Goal: Task Accomplishment & Management: Manage account settings

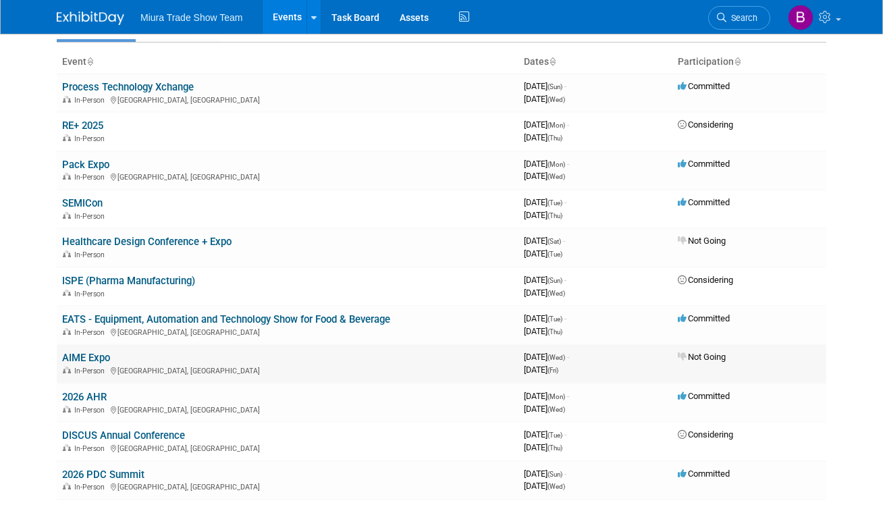
scroll to position [70, 0]
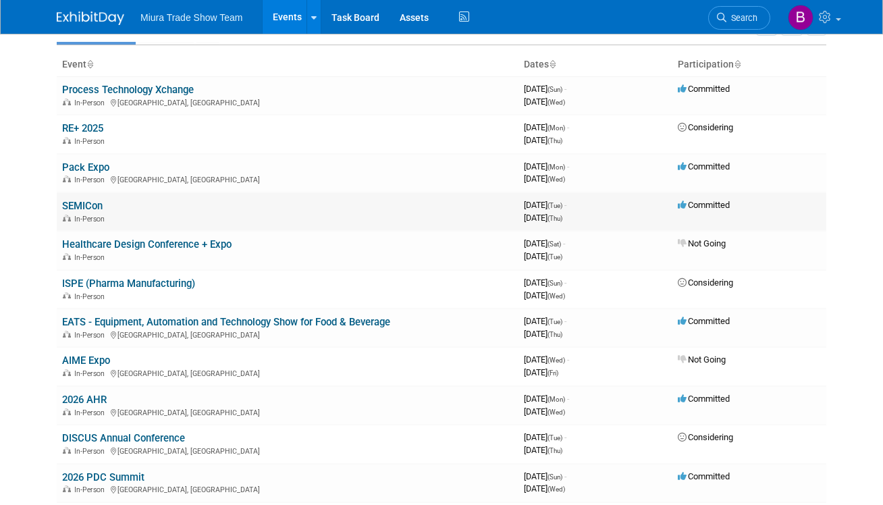
click at [94, 204] on link "SEMICon" at bounding box center [82, 206] width 40 height 12
click at [86, 164] on link "Pack Expo" at bounding box center [85, 167] width 47 height 12
click at [142, 321] on link "EATS - Equipment, Automation and Technology Show for Food & Beverage" at bounding box center [226, 322] width 328 height 12
click at [99, 405] on link "2026 AHR" at bounding box center [84, 399] width 45 height 12
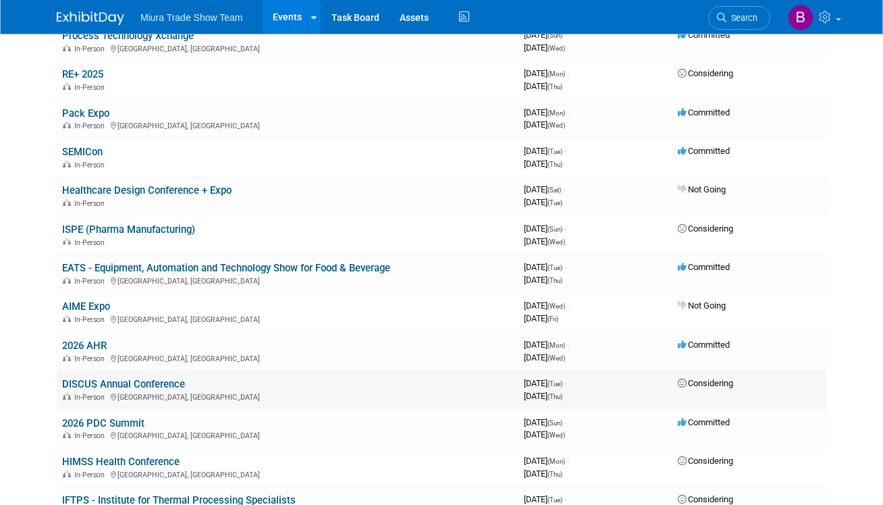
scroll to position [130, 0]
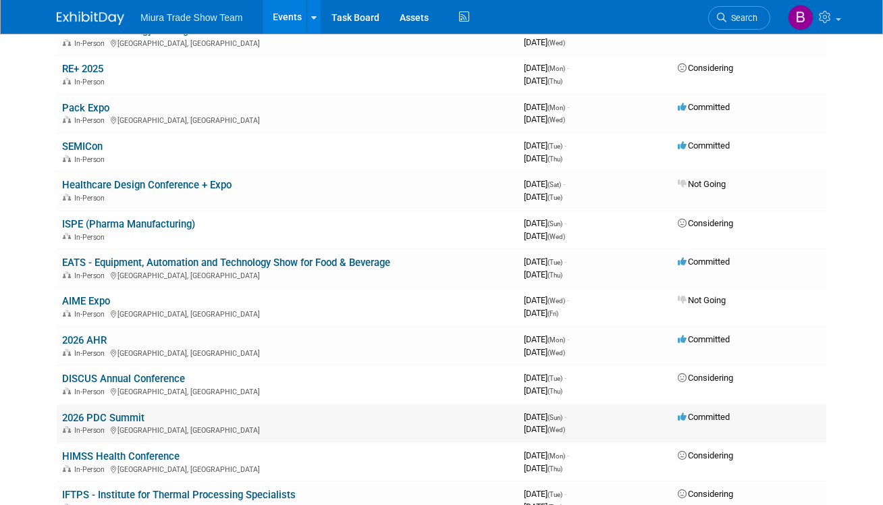
click at [128, 421] on link "2026 PDC Summit" at bounding box center [103, 418] width 82 height 12
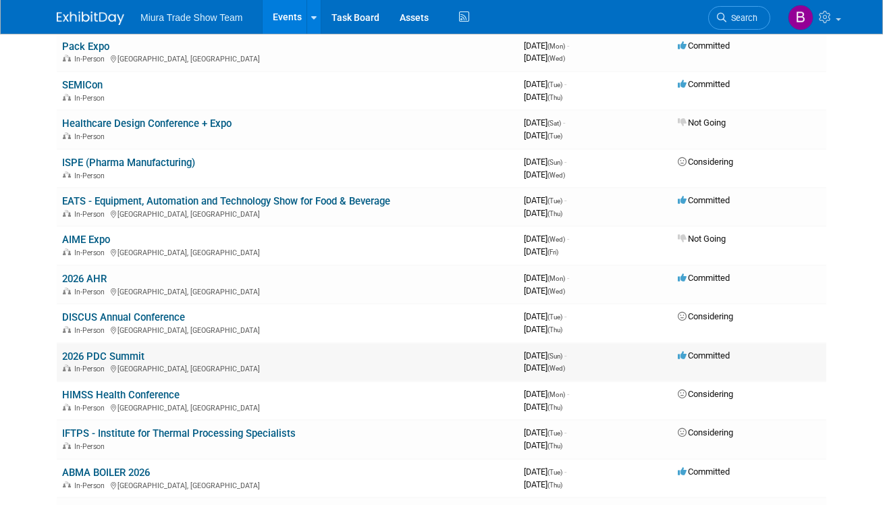
click at [108, 358] on link "2026 PDC Summit" at bounding box center [103, 356] width 82 height 12
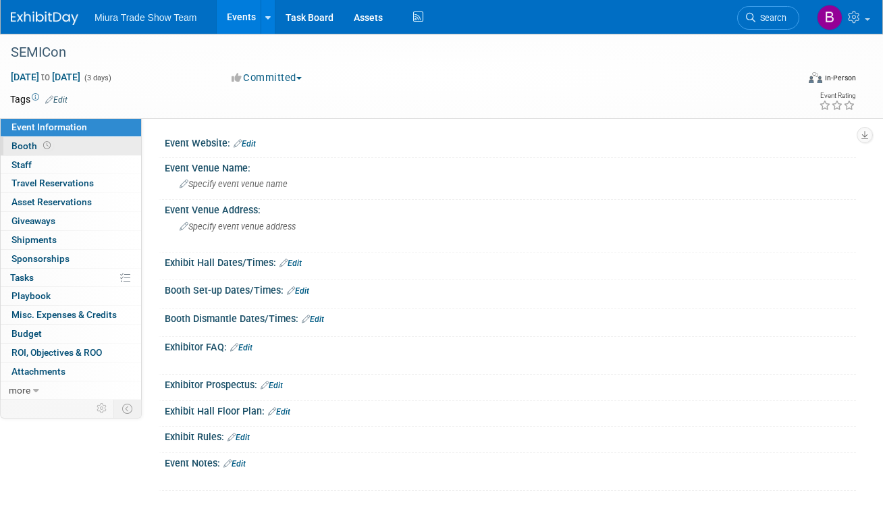
click at [24, 150] on span "Booth" at bounding box center [32, 145] width 42 height 11
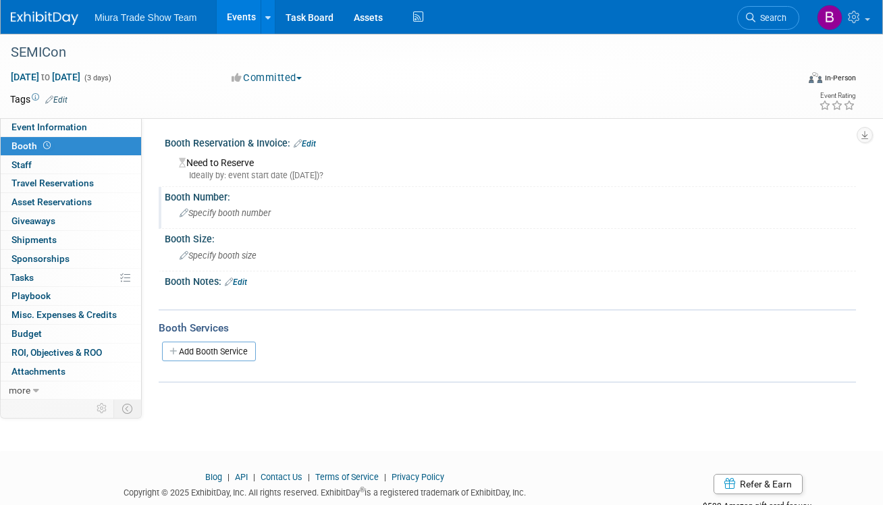
click at [221, 216] on span "Specify booth number" at bounding box center [224, 213] width 91 height 10
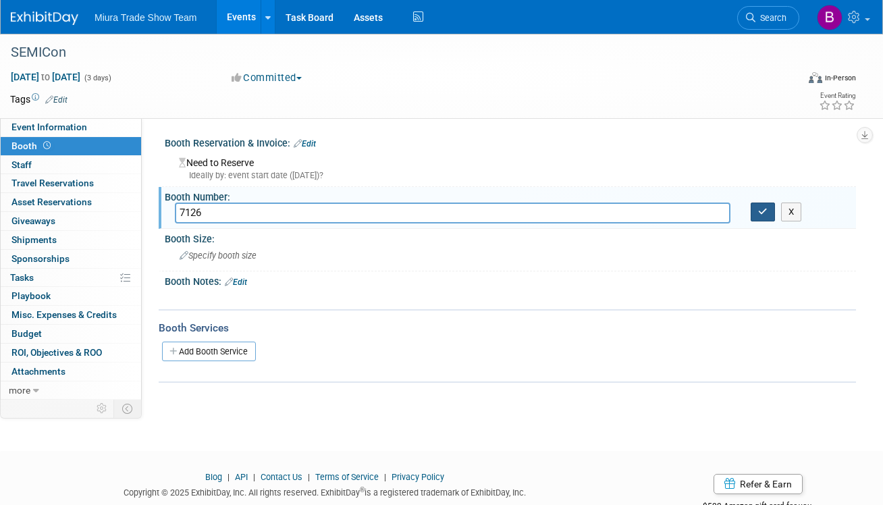
type input "7126"
click at [758, 215] on icon "button" at bounding box center [762, 211] width 9 height 9
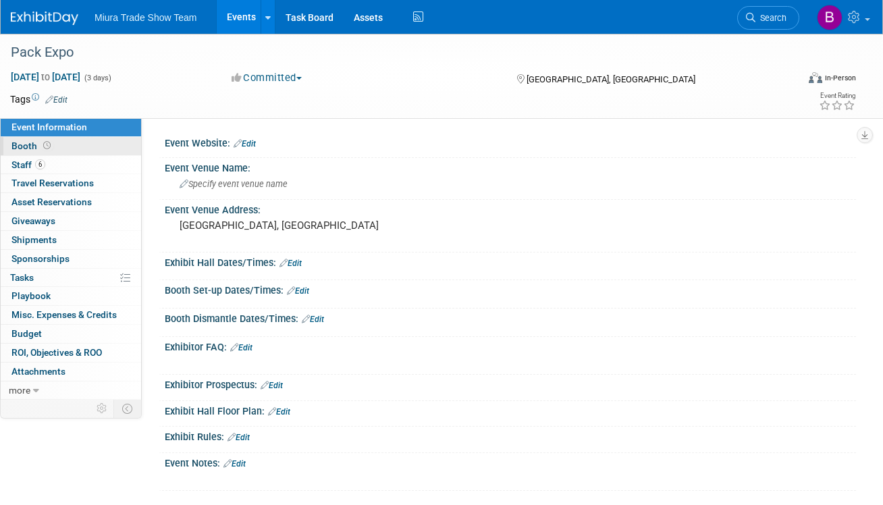
click at [24, 143] on span "Booth" at bounding box center [32, 145] width 42 height 11
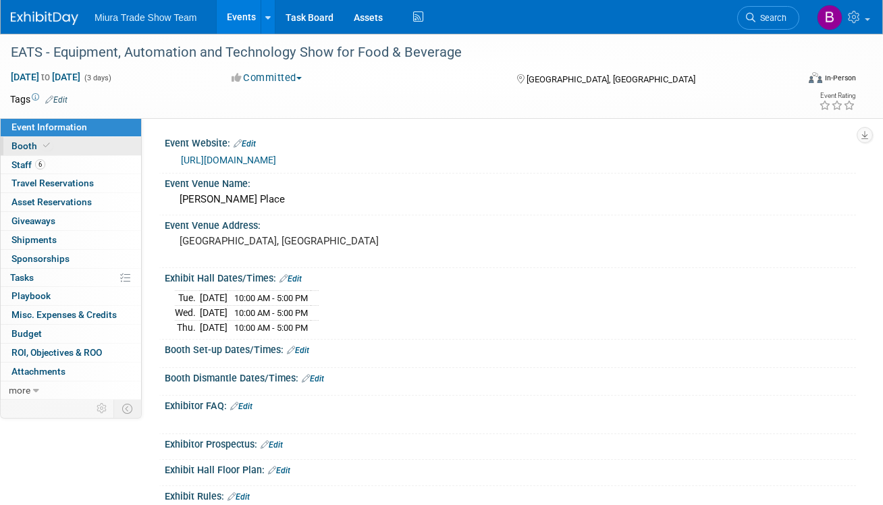
click at [26, 147] on span "Booth" at bounding box center [31, 145] width 41 height 11
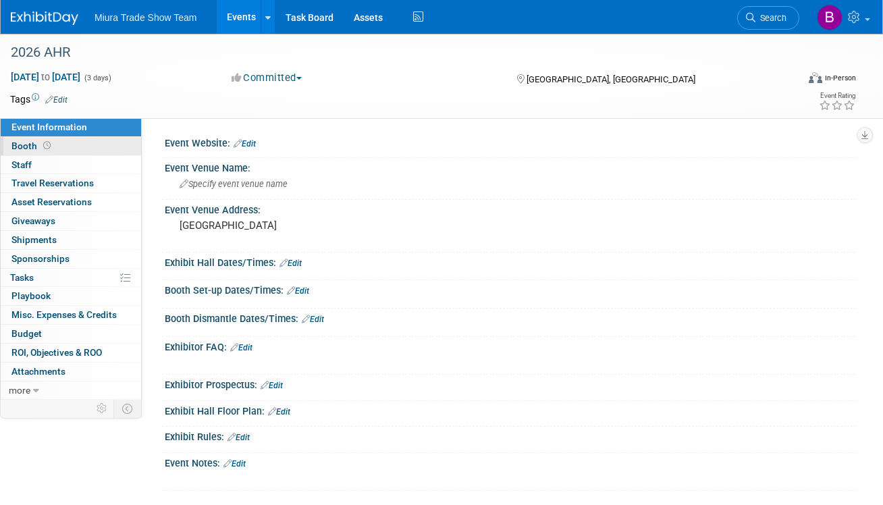
drag, startPoint x: 25, startPoint y: 143, endPoint x: 34, endPoint y: 146, distance: 9.2
click at [26, 144] on span "Booth" at bounding box center [32, 145] width 42 height 11
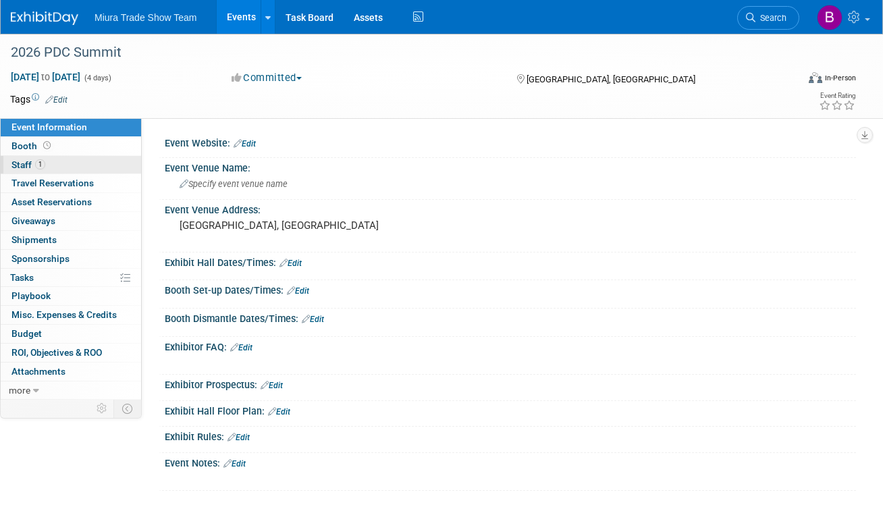
drag, startPoint x: 18, startPoint y: 146, endPoint x: 92, endPoint y: 164, distance: 75.6
click at [19, 146] on span "Booth" at bounding box center [32, 145] width 42 height 11
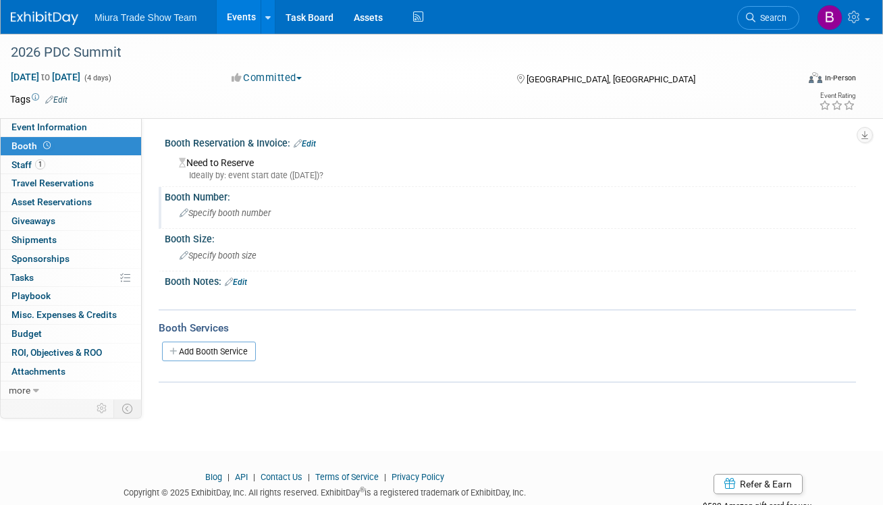
click at [226, 213] on span "Specify booth number" at bounding box center [224, 213] width 91 height 10
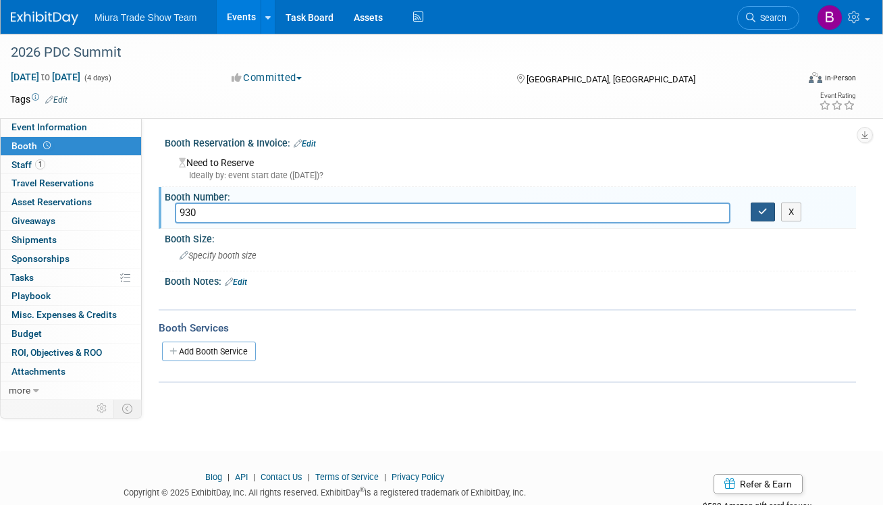
type input "930"
click at [769, 212] on button "button" at bounding box center [762, 211] width 24 height 19
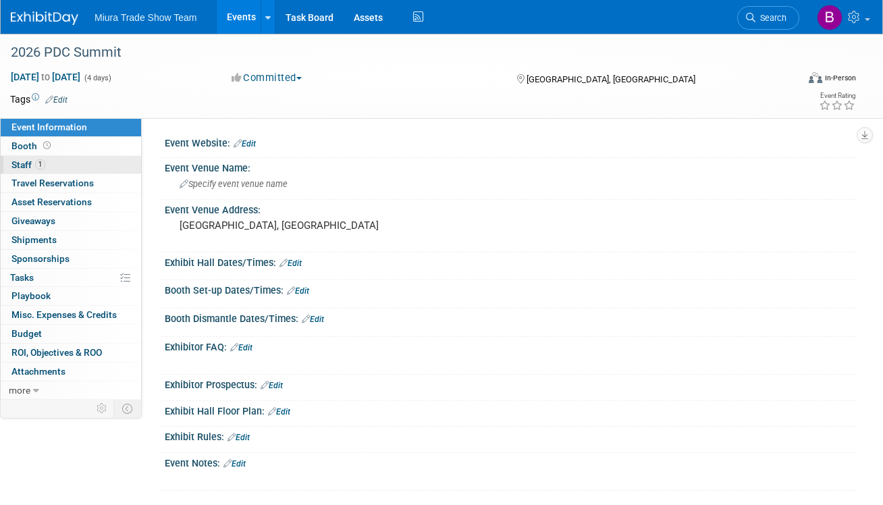
click at [21, 164] on span "Staff 1" at bounding box center [28, 164] width 34 height 11
